Goal: Task Accomplishment & Management: Use online tool/utility

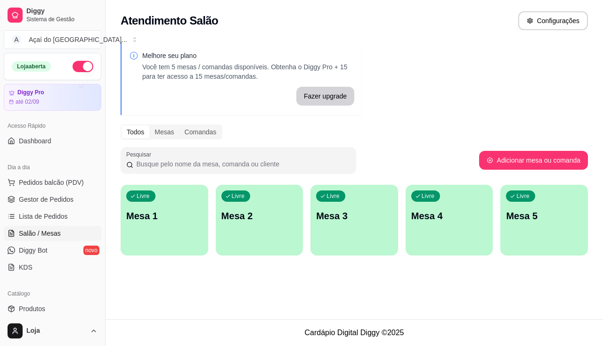
click at [188, 207] on div "Livre Mesa 1" at bounding box center [165, 214] width 88 height 59
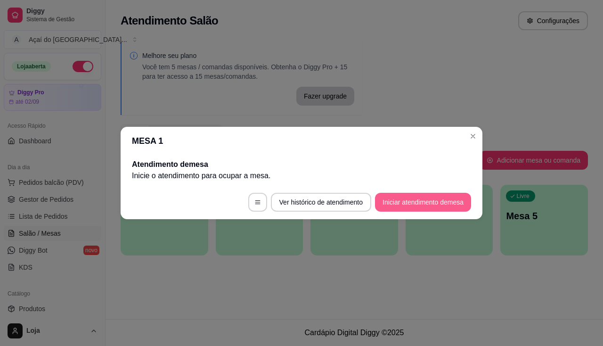
click at [408, 201] on button "Iniciar atendimento de mesa" at bounding box center [423, 202] width 96 height 19
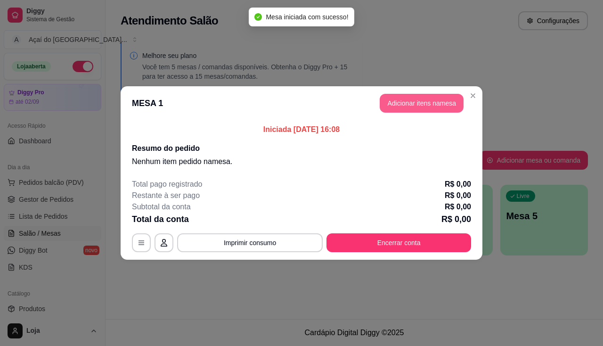
click at [412, 108] on button "Adicionar itens na mesa" at bounding box center [422, 103] width 84 height 19
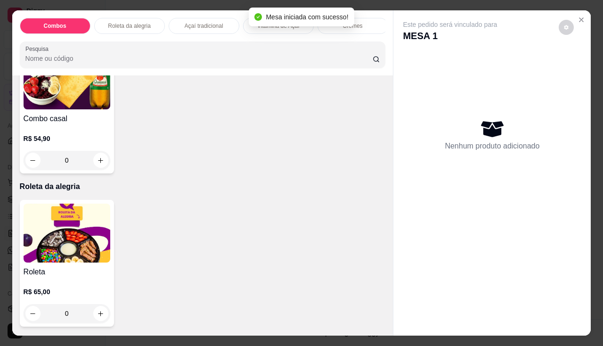
scroll to position [330, 0]
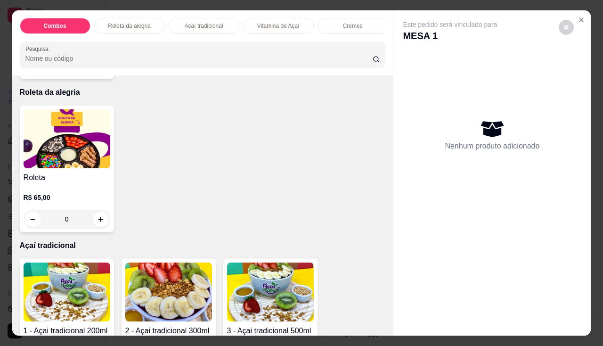
click at [74, 303] on img at bounding box center [67, 292] width 87 height 59
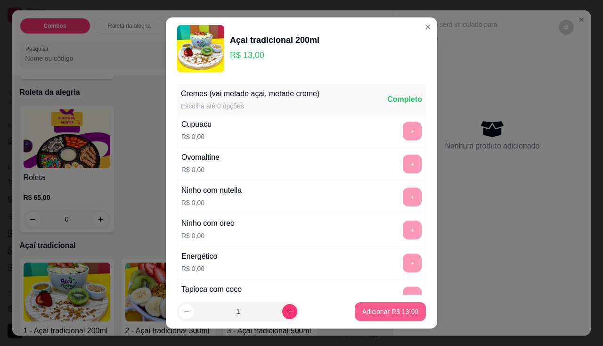
click at [363, 310] on p "Adicionar R$ 13,00" at bounding box center [391, 311] width 56 height 9
type input "1"
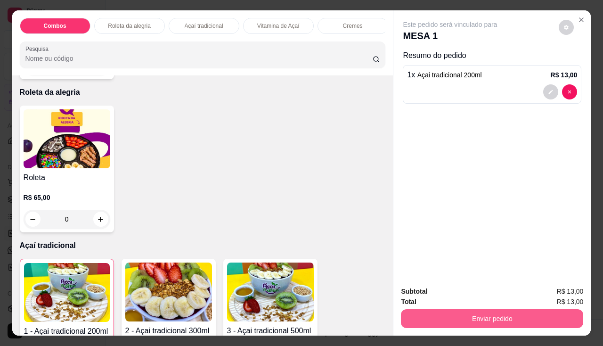
click at [423, 309] on button "Enviar pedido" at bounding box center [492, 318] width 182 height 19
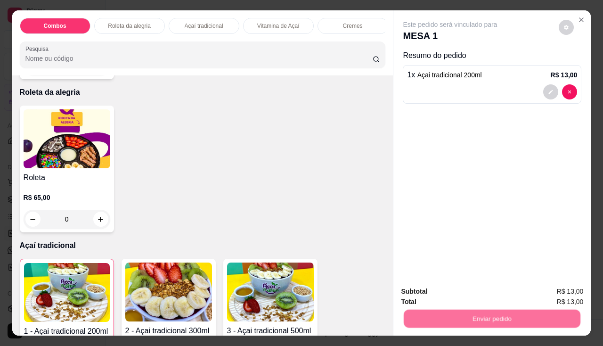
click at [430, 287] on button "Não registrar e enviar pedido" at bounding box center [462, 292] width 98 height 18
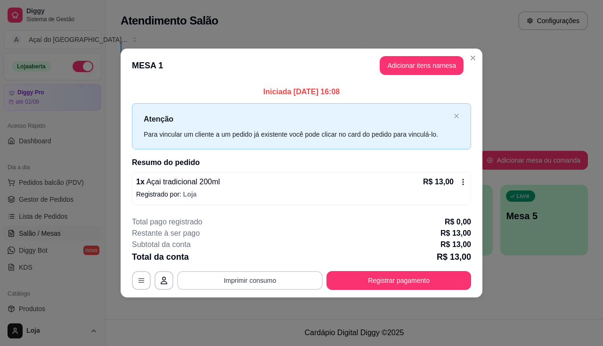
click at [242, 275] on button "Imprimir consumo" at bounding box center [250, 280] width 146 height 19
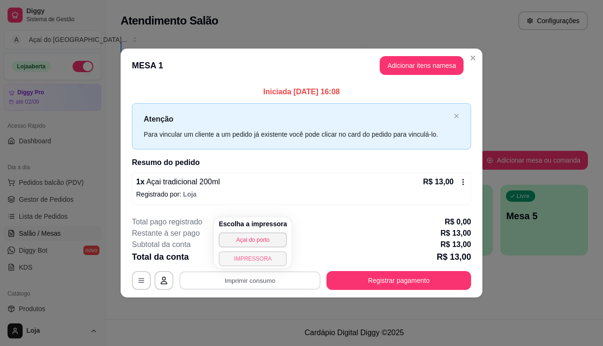
click at [246, 265] on button "IMPRESSORA" at bounding box center [253, 258] width 68 height 15
